Goal: Task Accomplishment & Management: Manage account settings

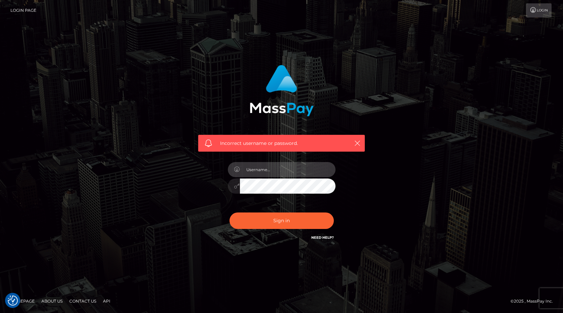
type input "frank.minyon@cforth.com"
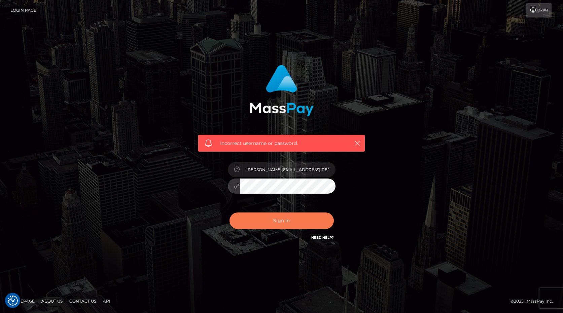
click at [287, 221] on button "Sign in" at bounding box center [282, 221] width 104 height 16
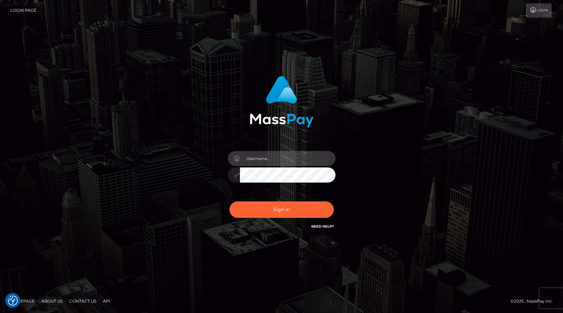
type input "[PERSON_NAME][EMAIL_ADDRESS][PERSON_NAME][DOMAIN_NAME]"
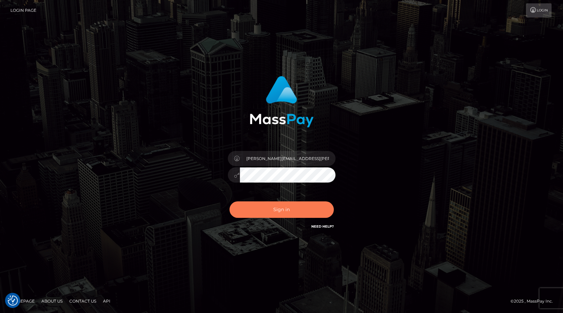
click at [286, 213] on button "Sign in" at bounding box center [282, 210] width 104 height 16
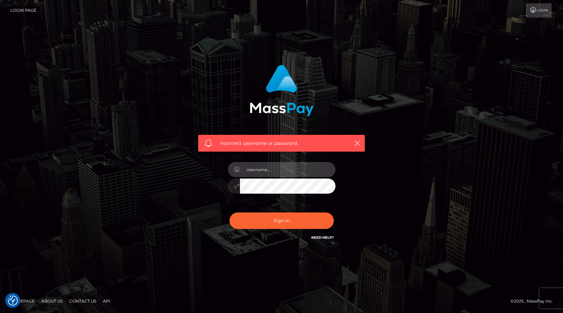
type input "[PERSON_NAME][EMAIL_ADDRESS][PERSON_NAME][DOMAIN_NAME]"
click at [279, 222] on button "Sign in" at bounding box center [282, 221] width 104 height 16
type input "frank.minyon@cforth.com"
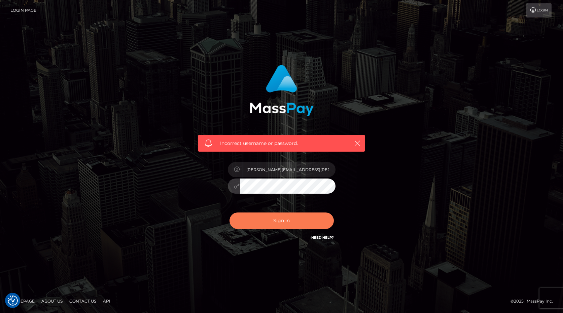
click at [282, 222] on button "Sign in" at bounding box center [282, 221] width 104 height 16
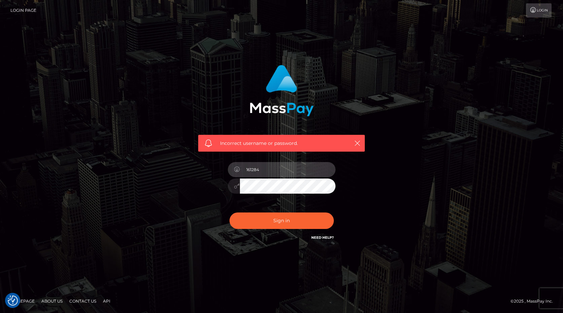
type input "161284`"
type input "frank.minyon@cforth.com"
click at [289, 221] on button "Sign in" at bounding box center [282, 221] width 104 height 16
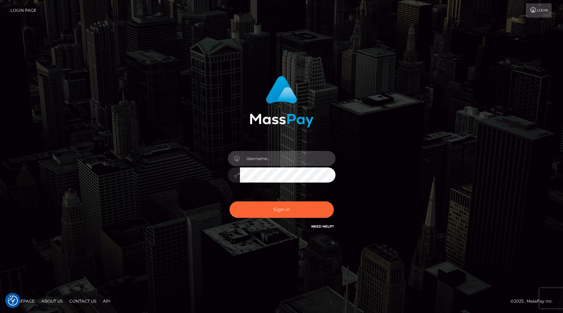
type input "[PERSON_NAME][EMAIL_ADDRESS][PERSON_NAME][DOMAIN_NAME]"
click at [273, 208] on button "Sign in" at bounding box center [282, 210] width 104 height 16
